Goal: Entertainment & Leisure: Consume media (video, audio)

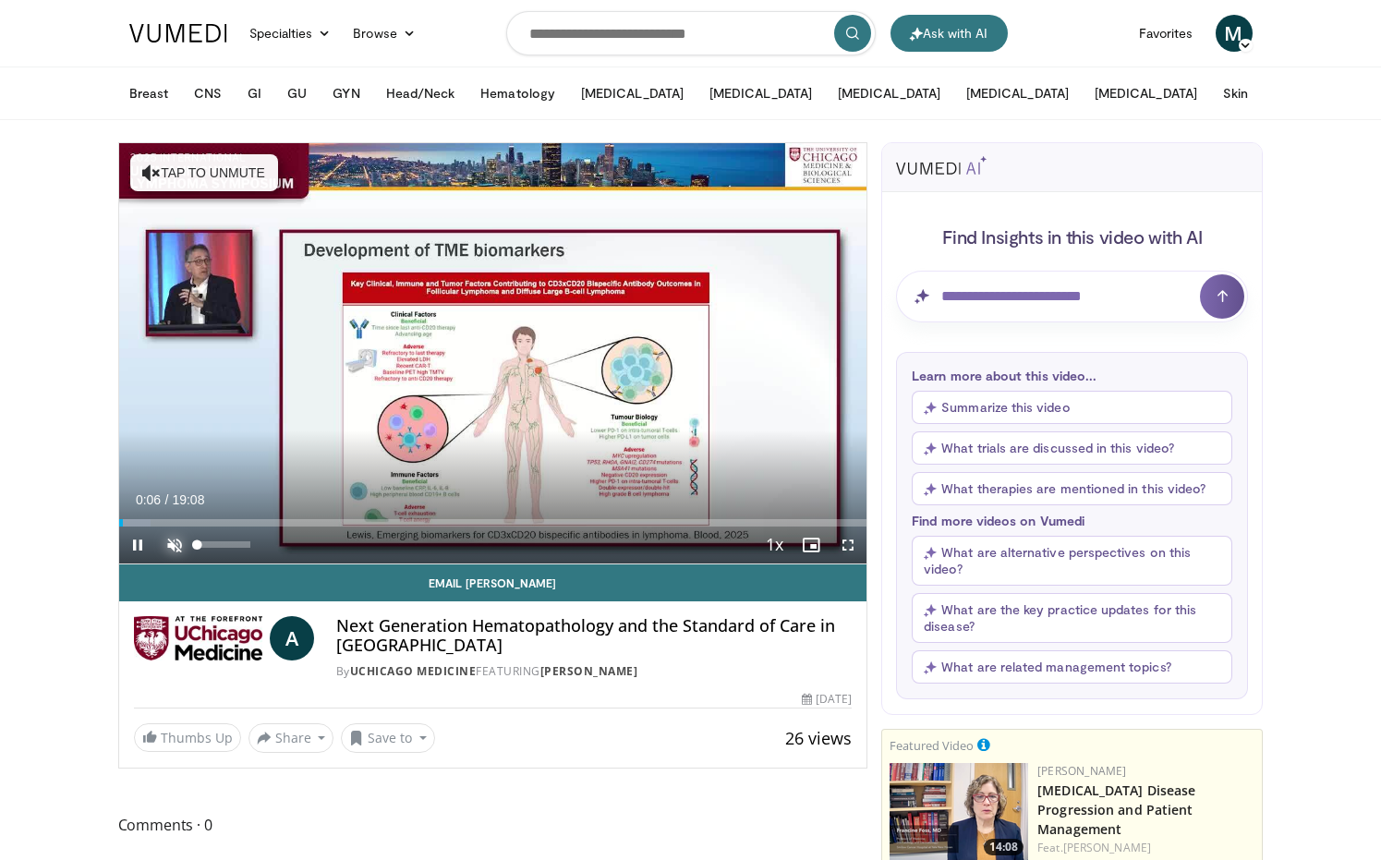
click at [174, 546] on span "Video Player" at bounding box center [174, 544] width 37 height 37
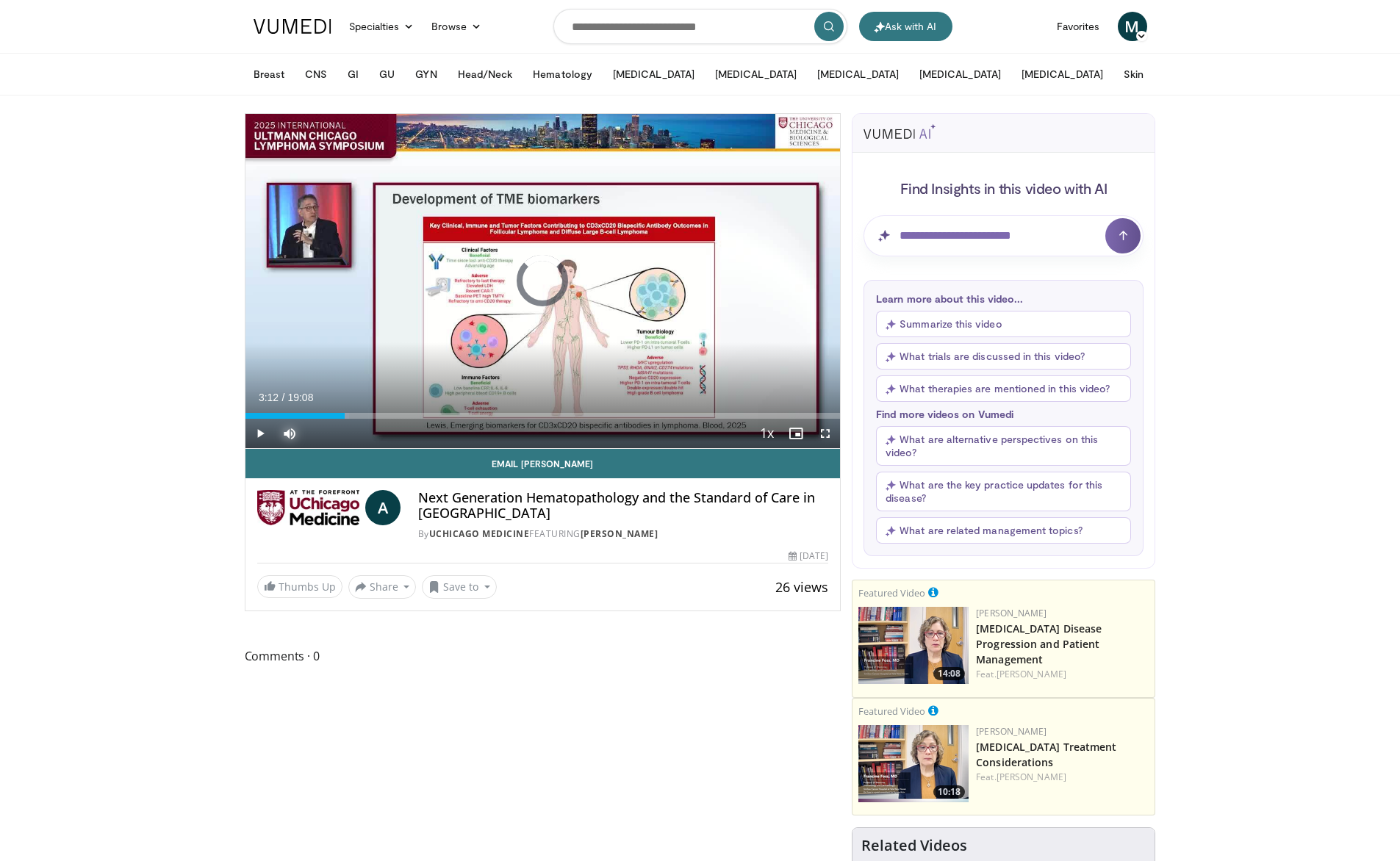
drag, startPoint x: 259, startPoint y: 415, endPoint x: 361, endPoint y: 419, distance: 102.1
click at [361, 419] on div "Current Time 3:12 / Duration 19:08 Play Skip Backward Skip Forward Mute 0% Load…" at bounding box center [543, 433] width 595 height 29
drag, startPoint x: 361, startPoint y: 415, endPoint x: 787, endPoint y: 419, distance: 426.0
click at [787, 419] on div "Current Time 17:25 / Duration 19:08 Play Skip Backward Skip Forward Mute 0% Loa…" at bounding box center [543, 433] width 595 height 29
drag, startPoint x: 787, startPoint y: 418, endPoint x: 743, endPoint y: 418, distance: 44.0
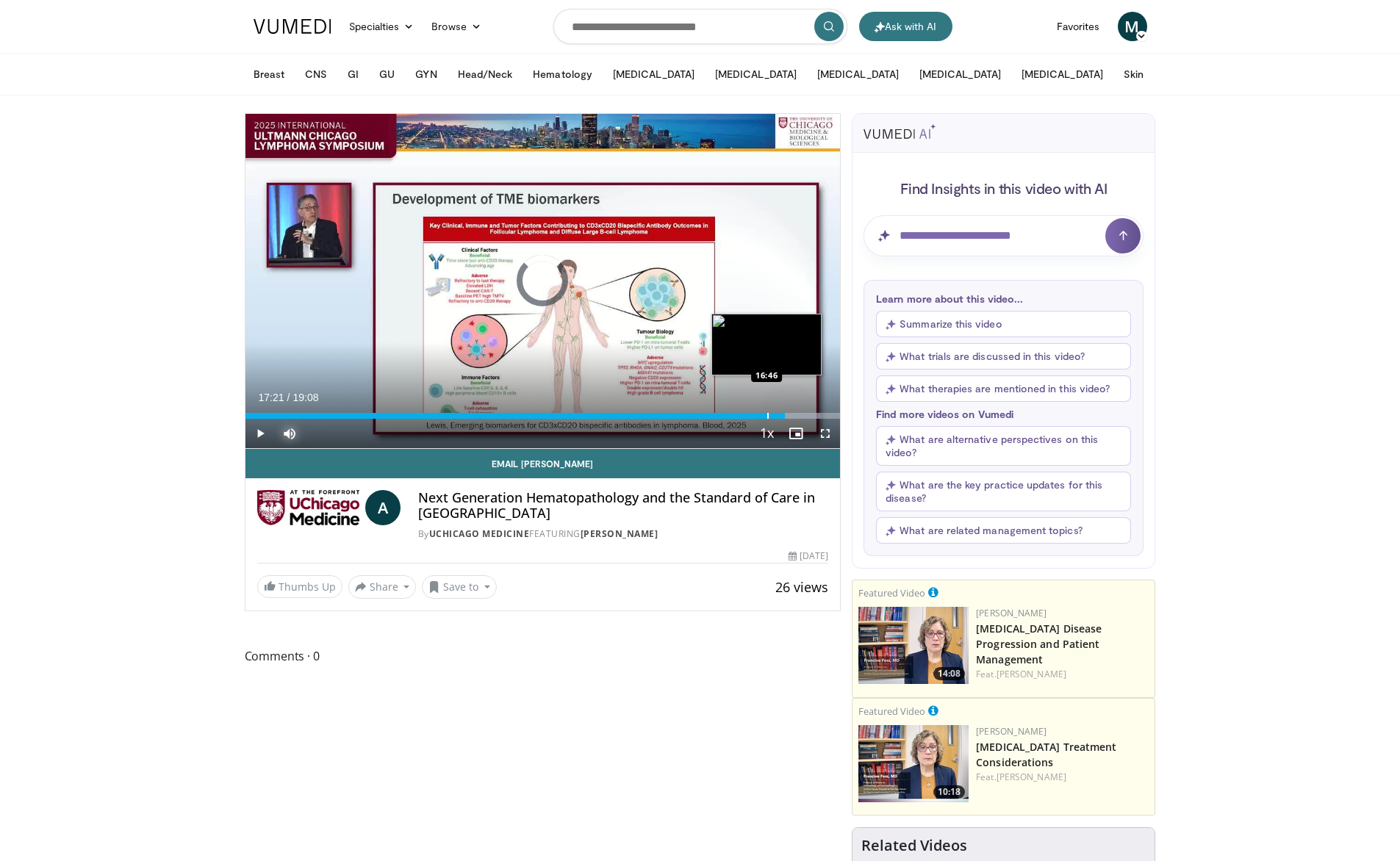
click at [767, 418] on div "Progress Bar" at bounding box center [768, 415] width 2 height 6
